Goal: Download file/media

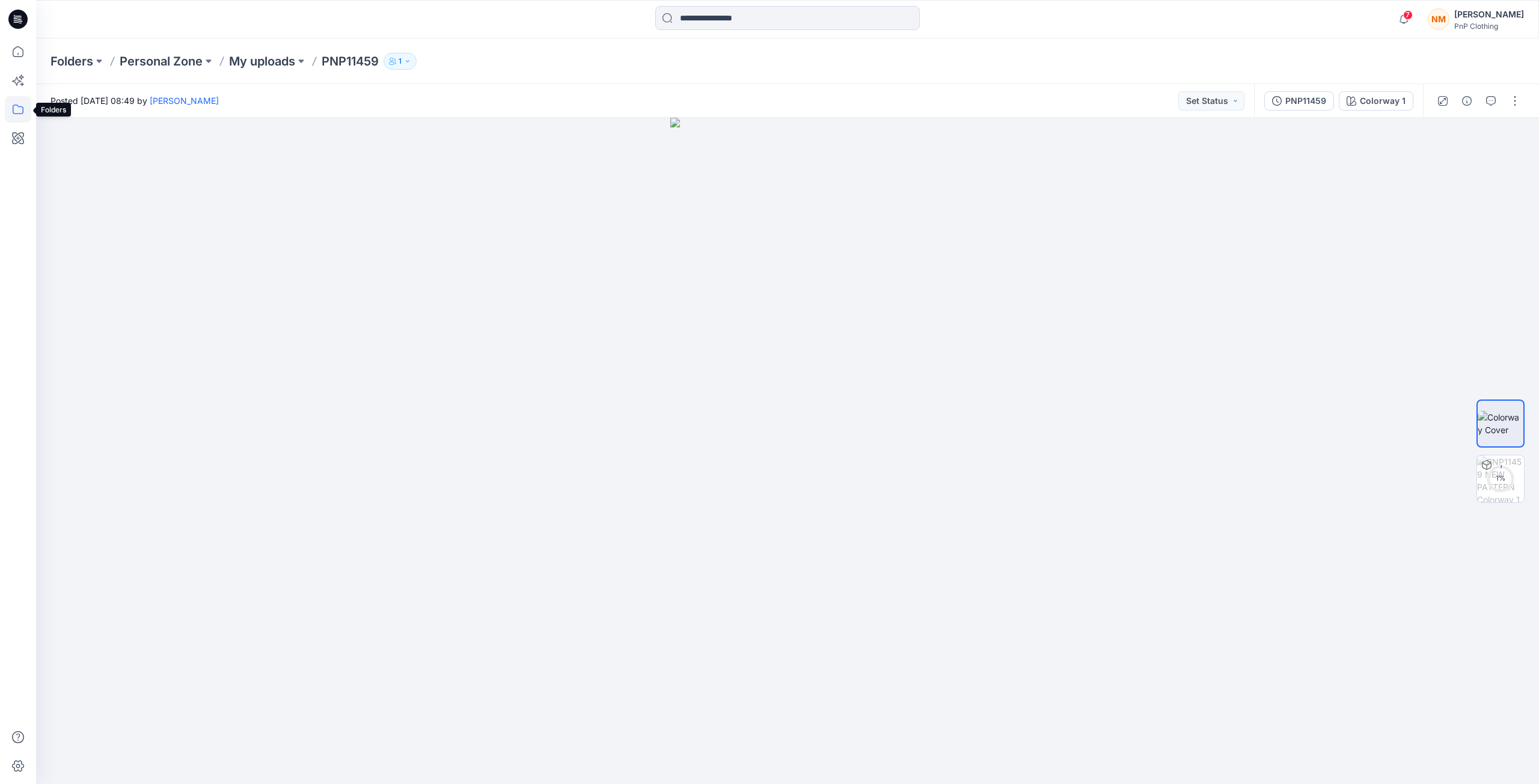
click at [20, 110] on icon at bounding box center [18, 109] width 26 height 26
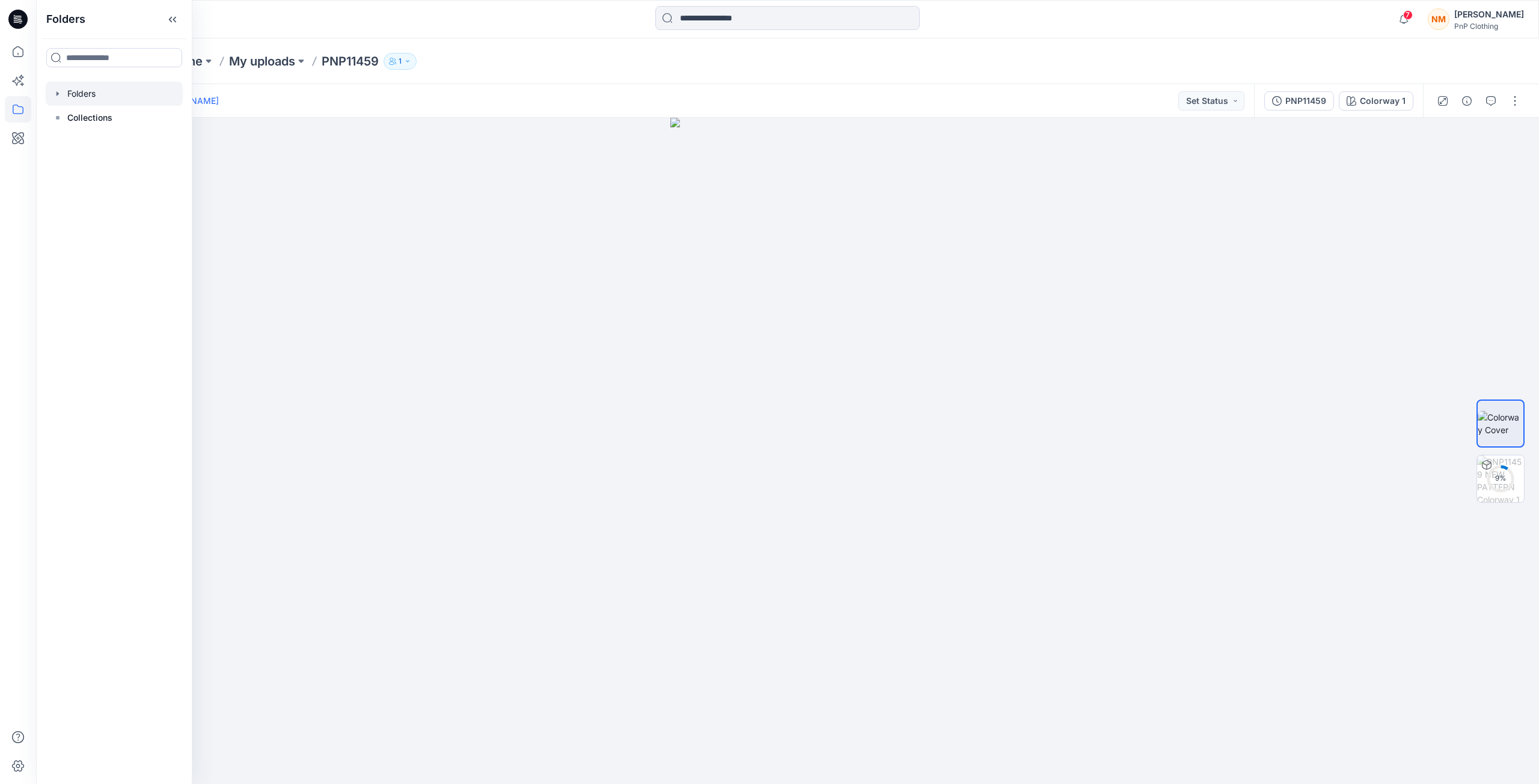
click at [90, 97] on div at bounding box center [114, 94] width 137 height 24
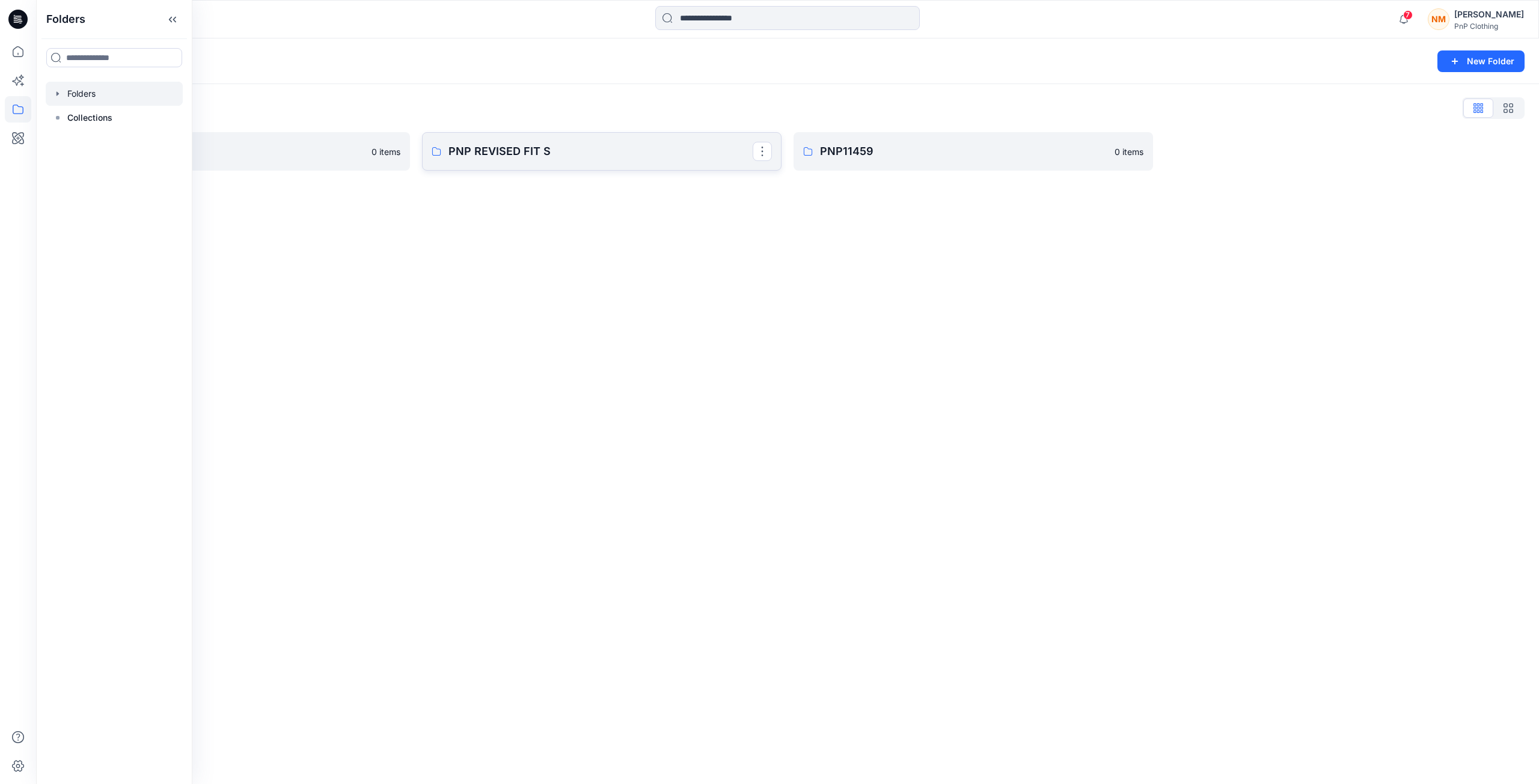
click at [526, 151] on p "PNP REVISED FIT S" at bounding box center [601, 151] width 304 height 17
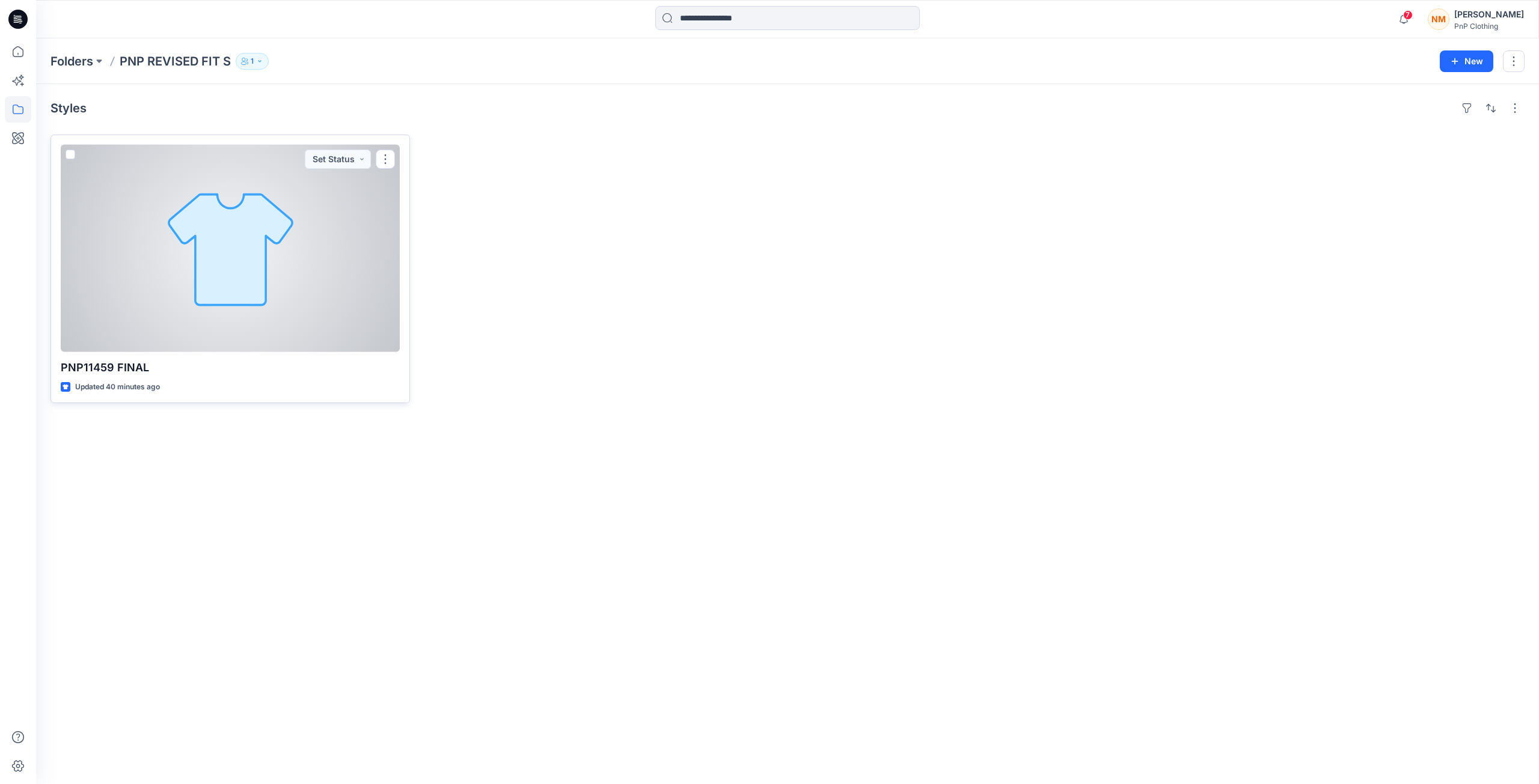
click at [219, 284] on div at bounding box center [230, 249] width 339 height 208
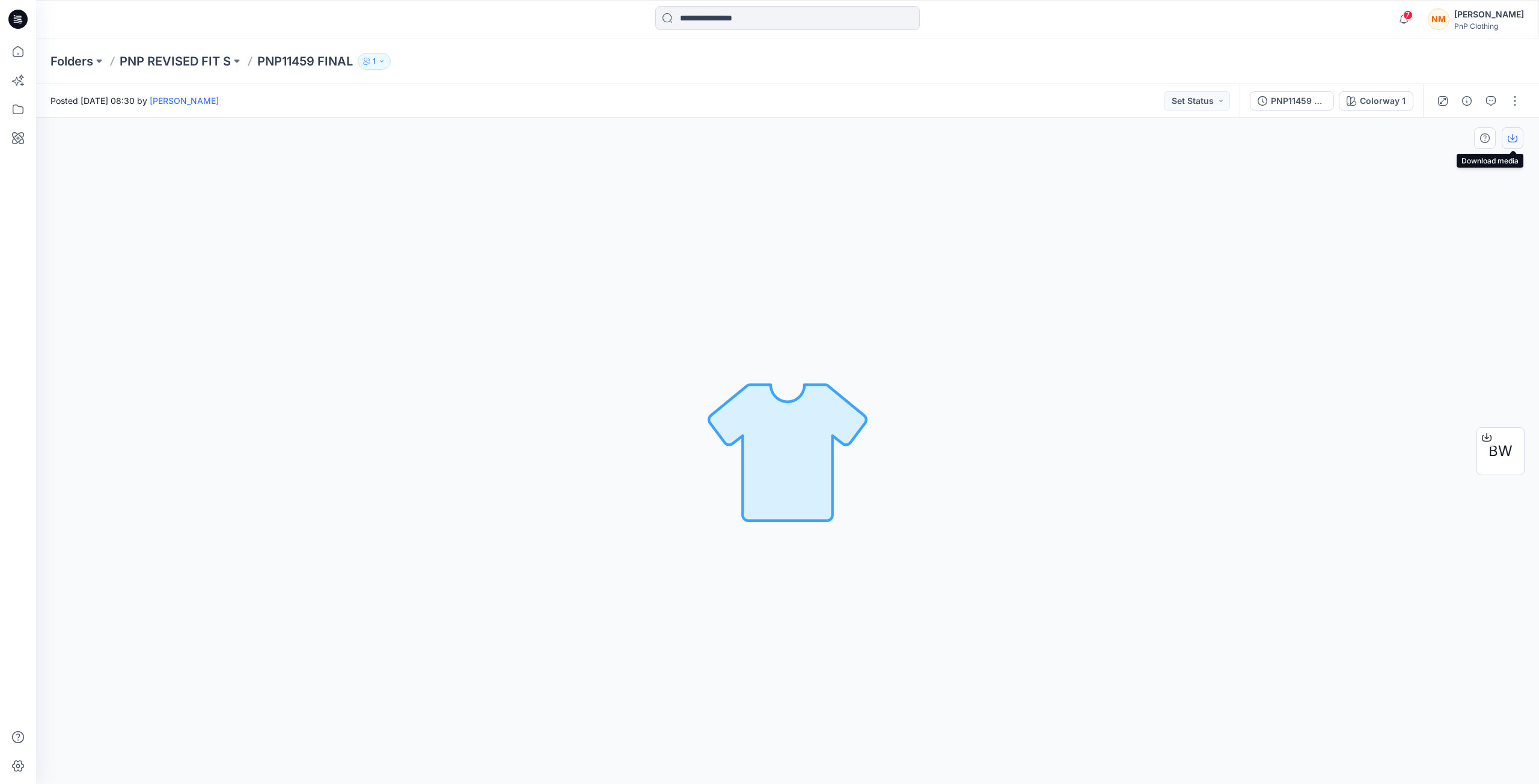
click at [1511, 140] on icon "button" at bounding box center [1513, 139] width 10 height 10
click at [1495, 457] on span "BW" at bounding box center [1500, 451] width 24 height 22
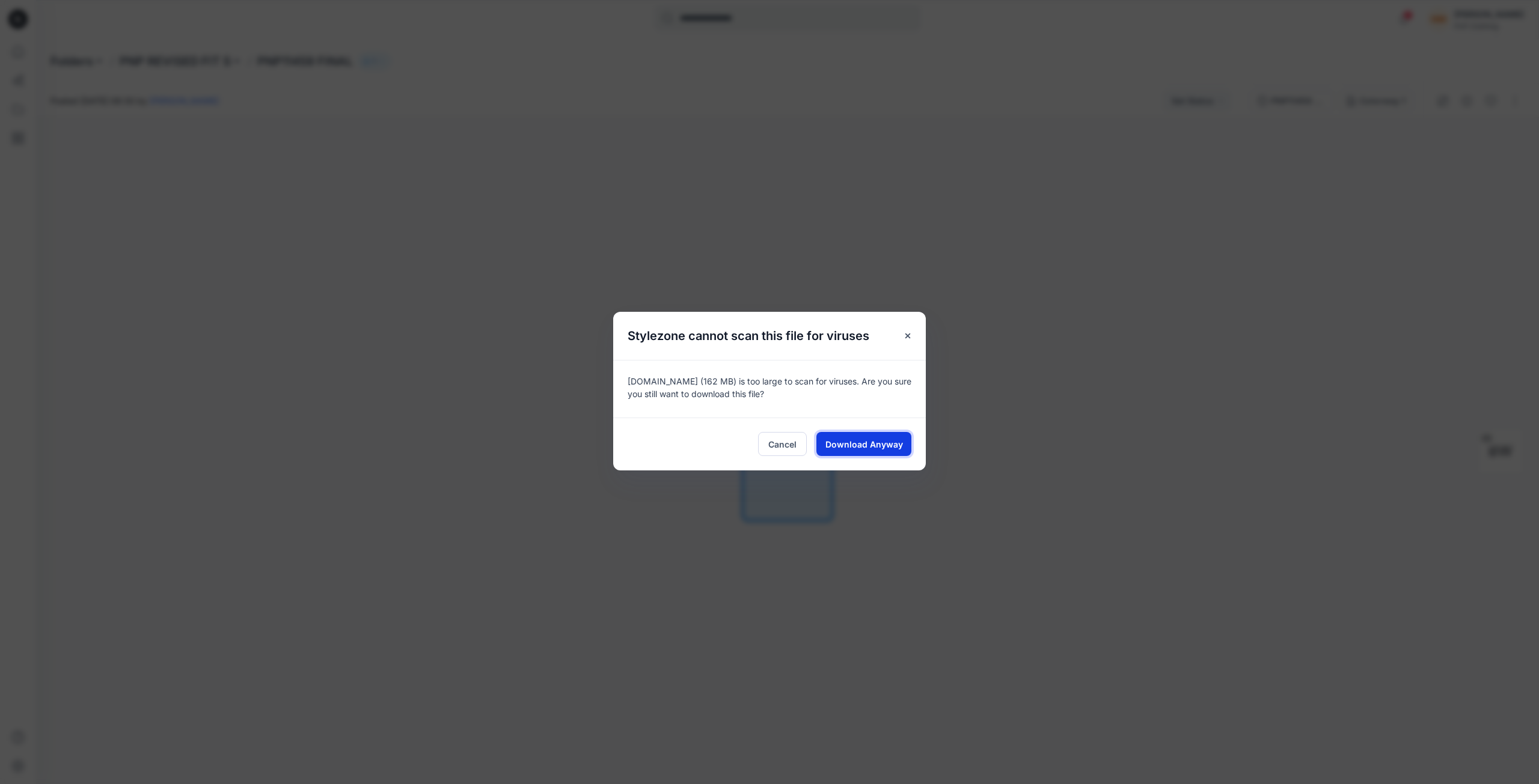
click at [870, 439] on span "Download Anyway" at bounding box center [864, 444] width 78 height 13
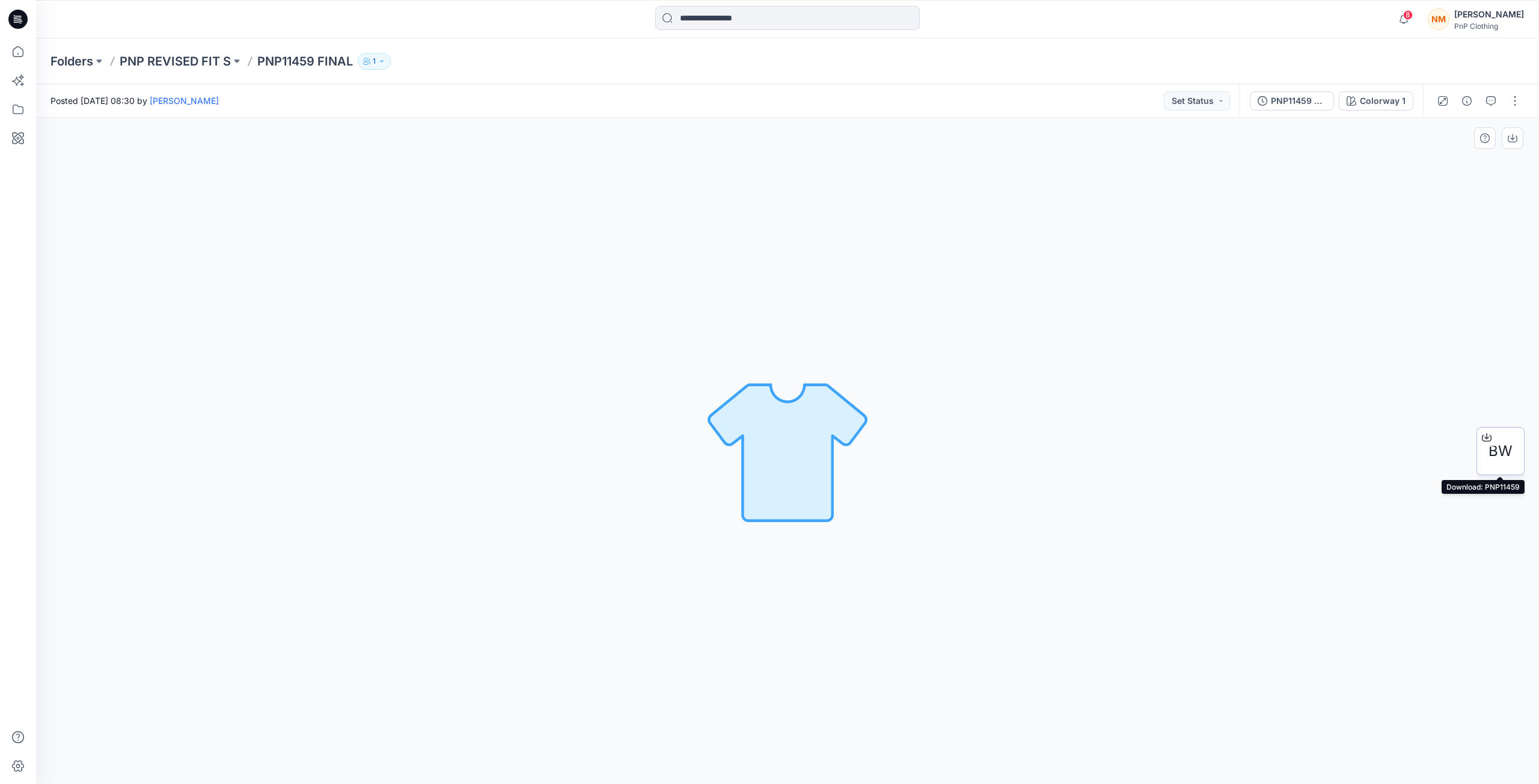
click at [1495, 456] on span "BW" at bounding box center [1500, 451] width 24 height 22
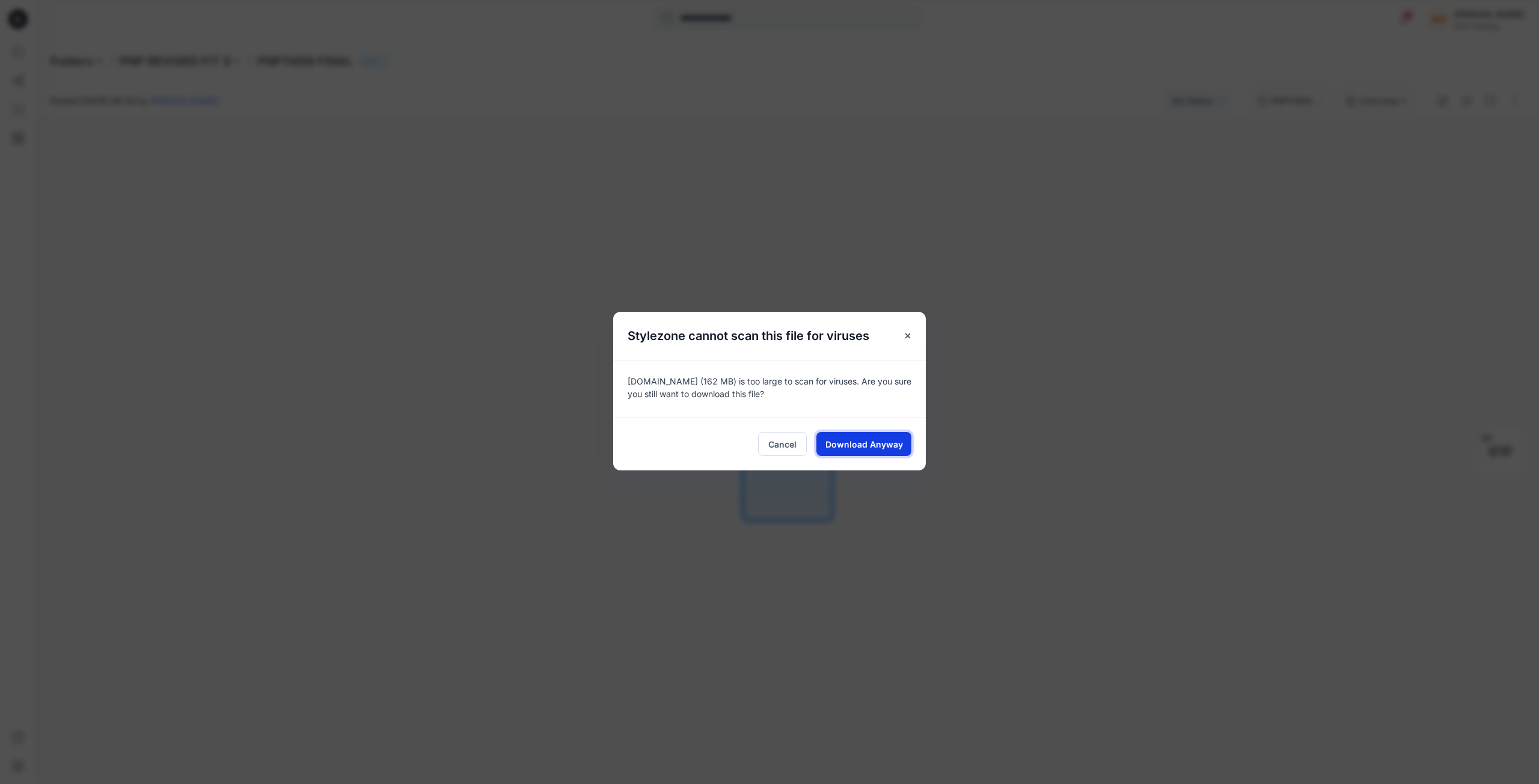
click at [901, 446] on button "Download Anyway" at bounding box center [863, 444] width 95 height 24
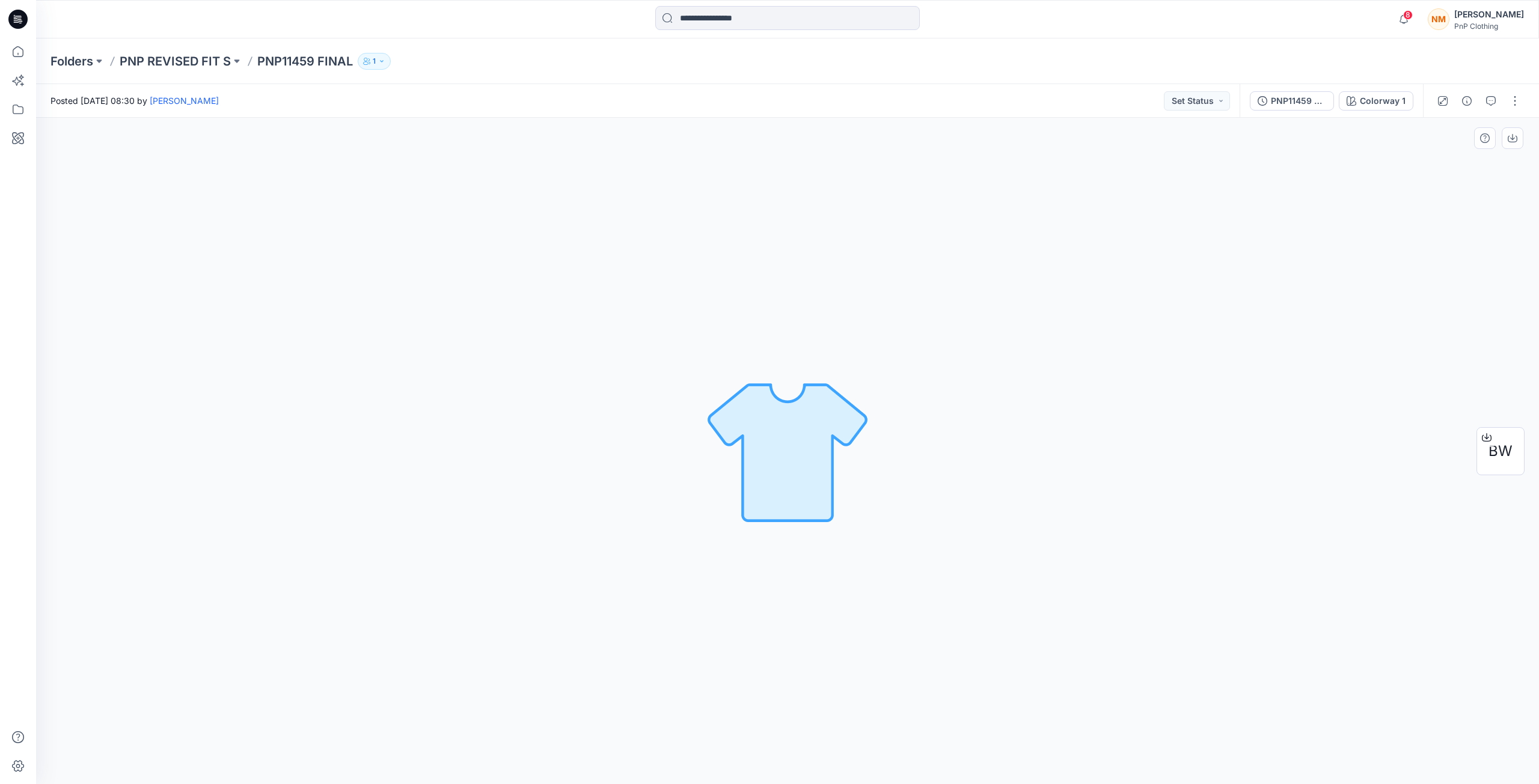
click at [792, 446] on img at bounding box center [787, 451] width 168 height 168
click at [1501, 459] on span "BW" at bounding box center [1500, 451] width 24 height 22
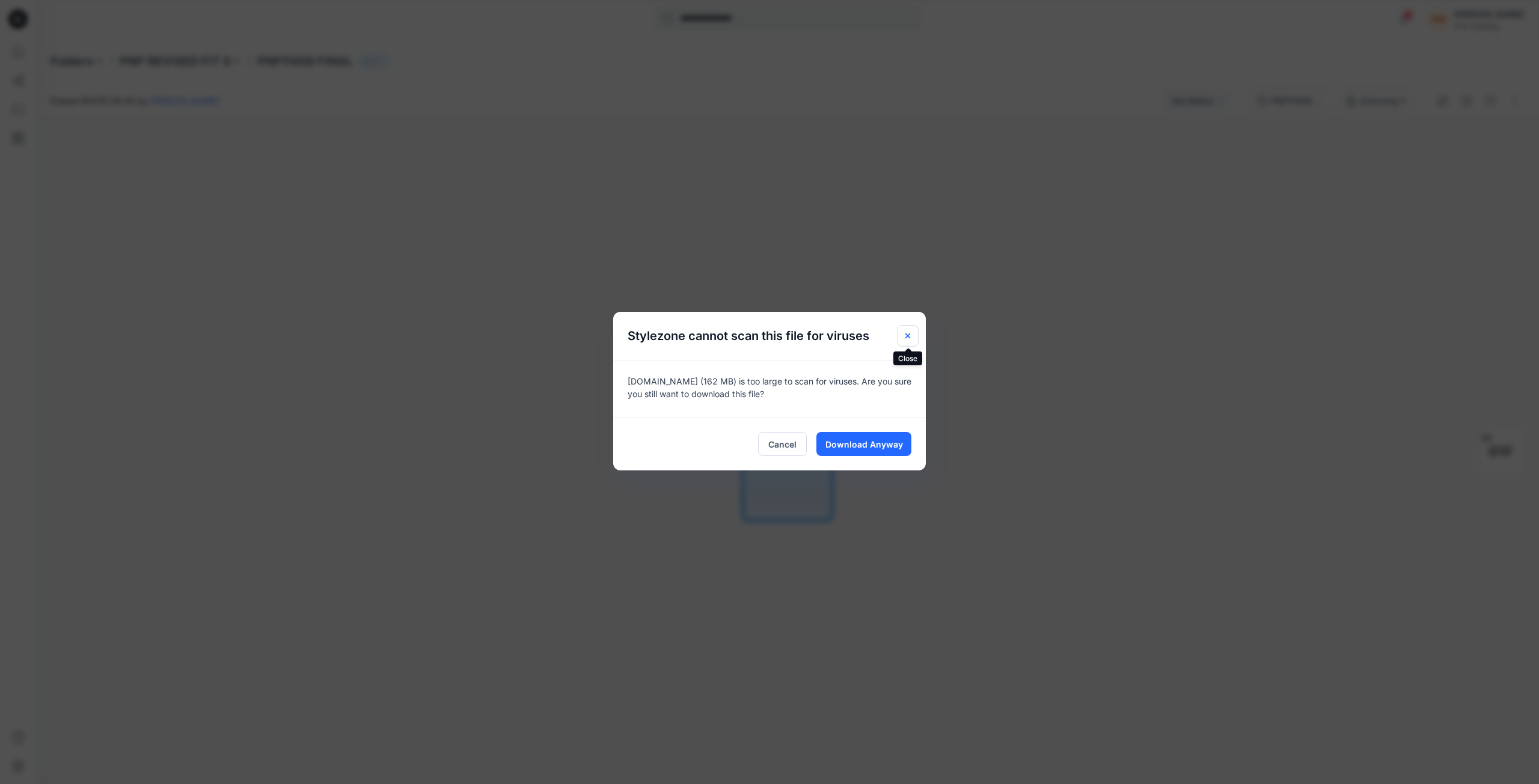
click at [908, 335] on icon "Close" at bounding box center [907, 335] width 5 height 5
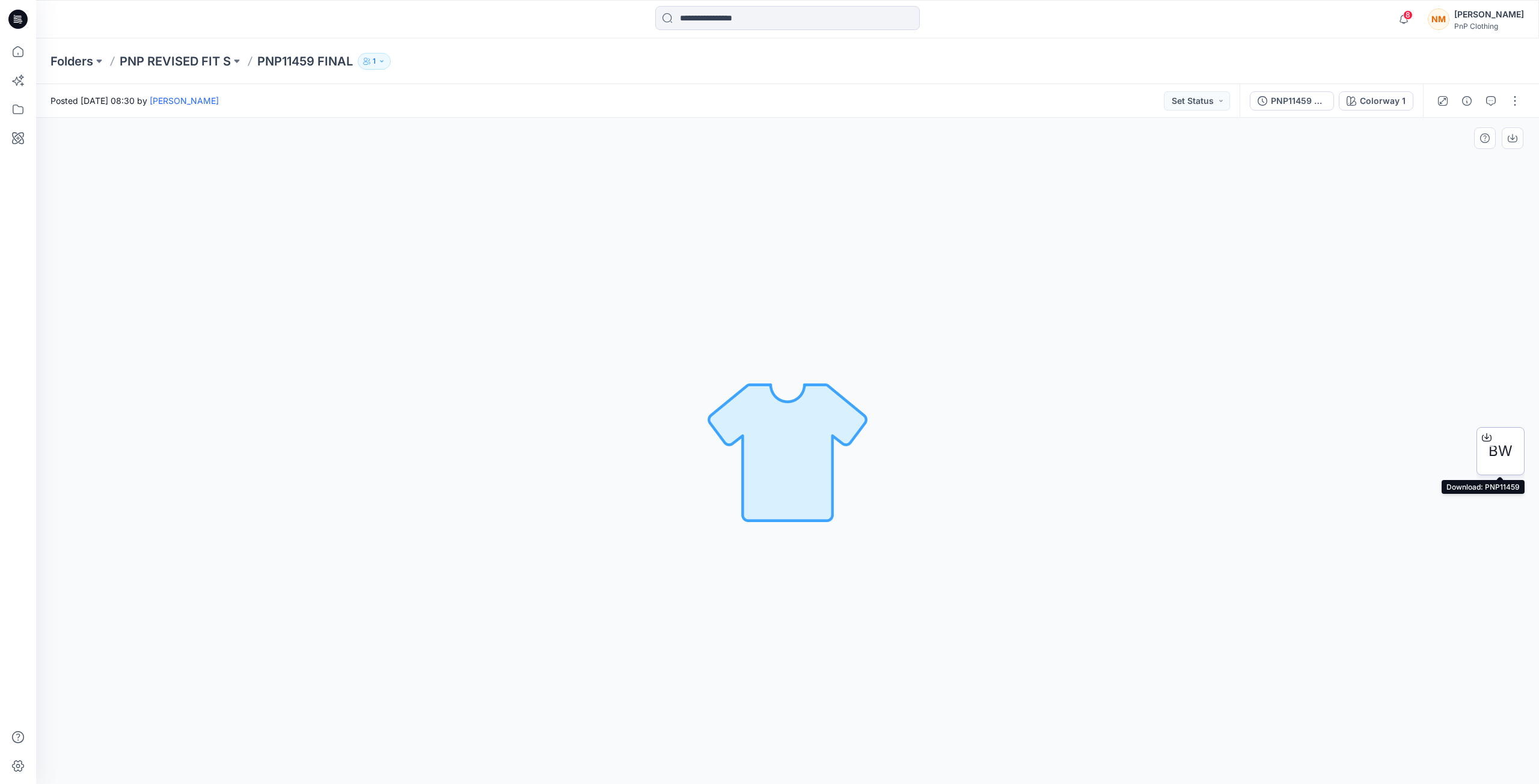
click at [1487, 437] on icon at bounding box center [1487, 437] width 10 height 10
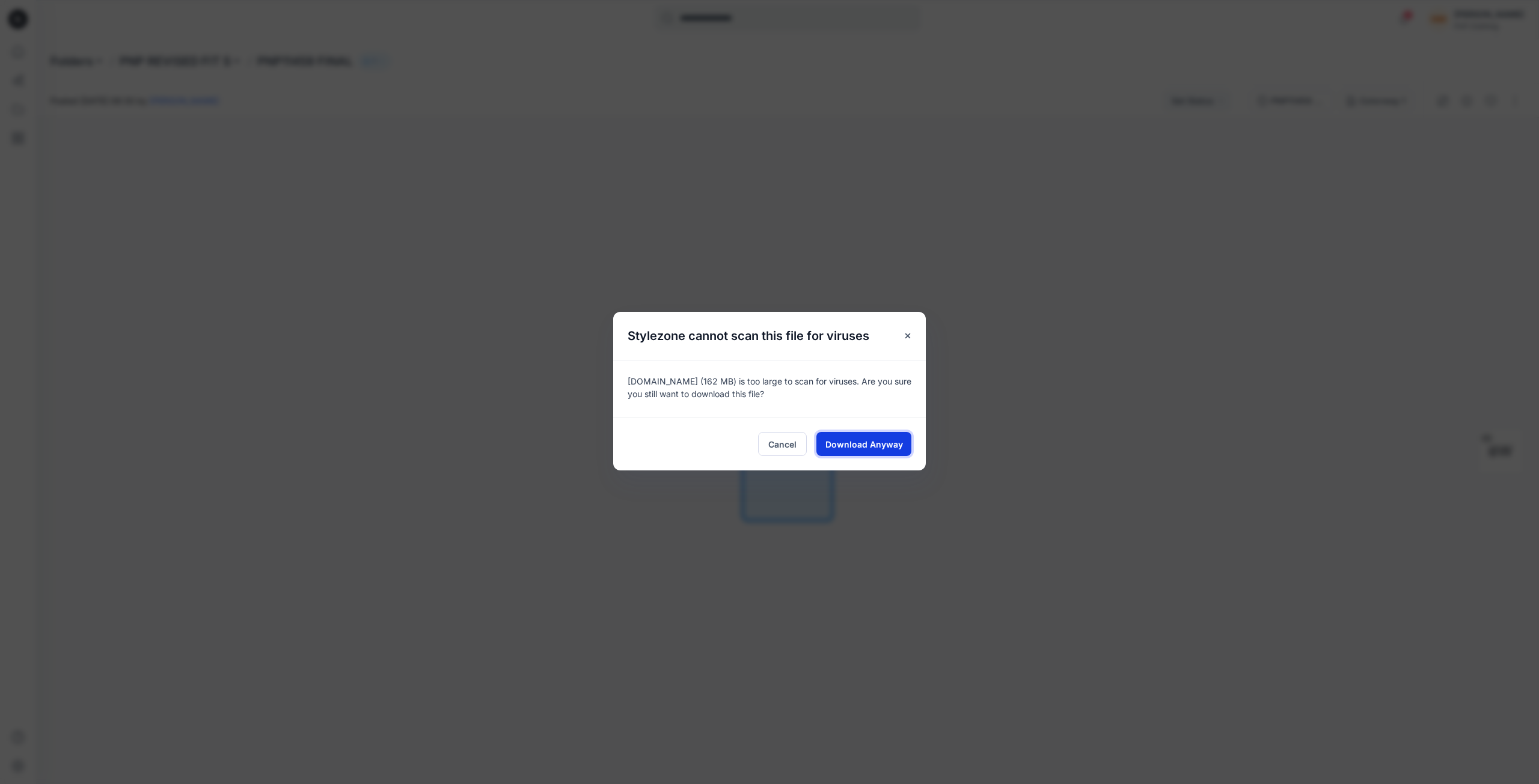
click at [850, 447] on span "Download Anyway" at bounding box center [864, 444] width 78 height 13
